Goal: Check status: Check status

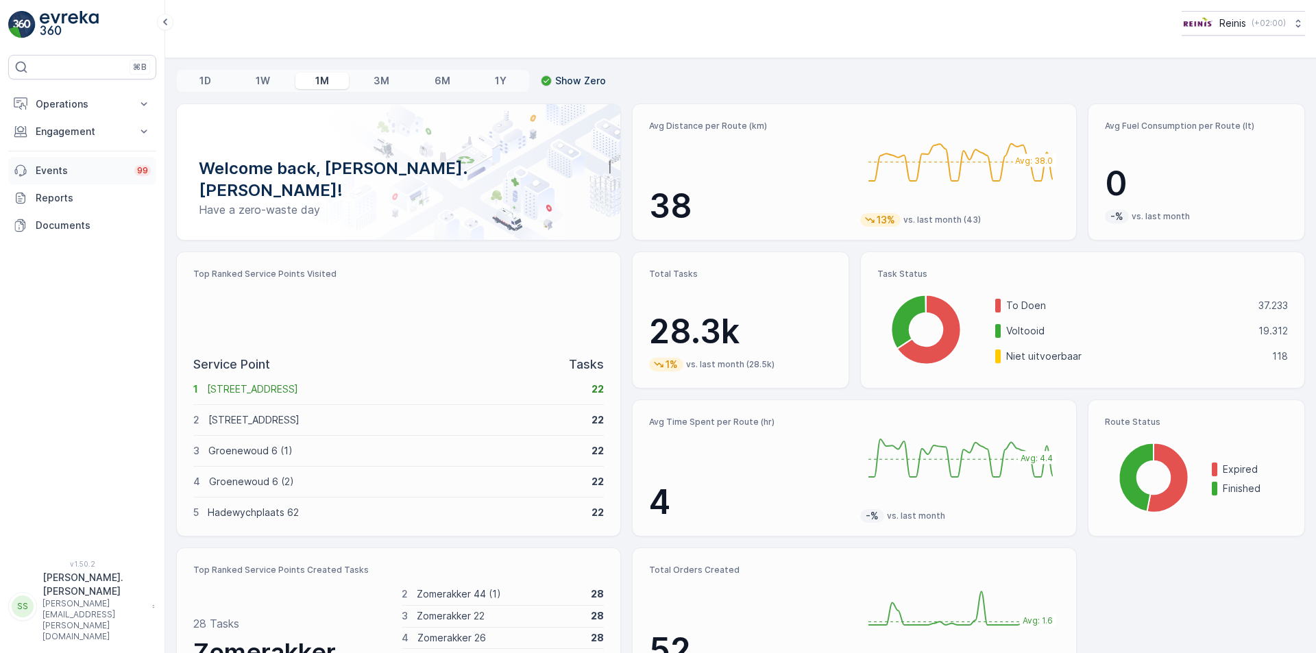
click at [58, 173] on p "Events" at bounding box center [81, 171] width 90 height 14
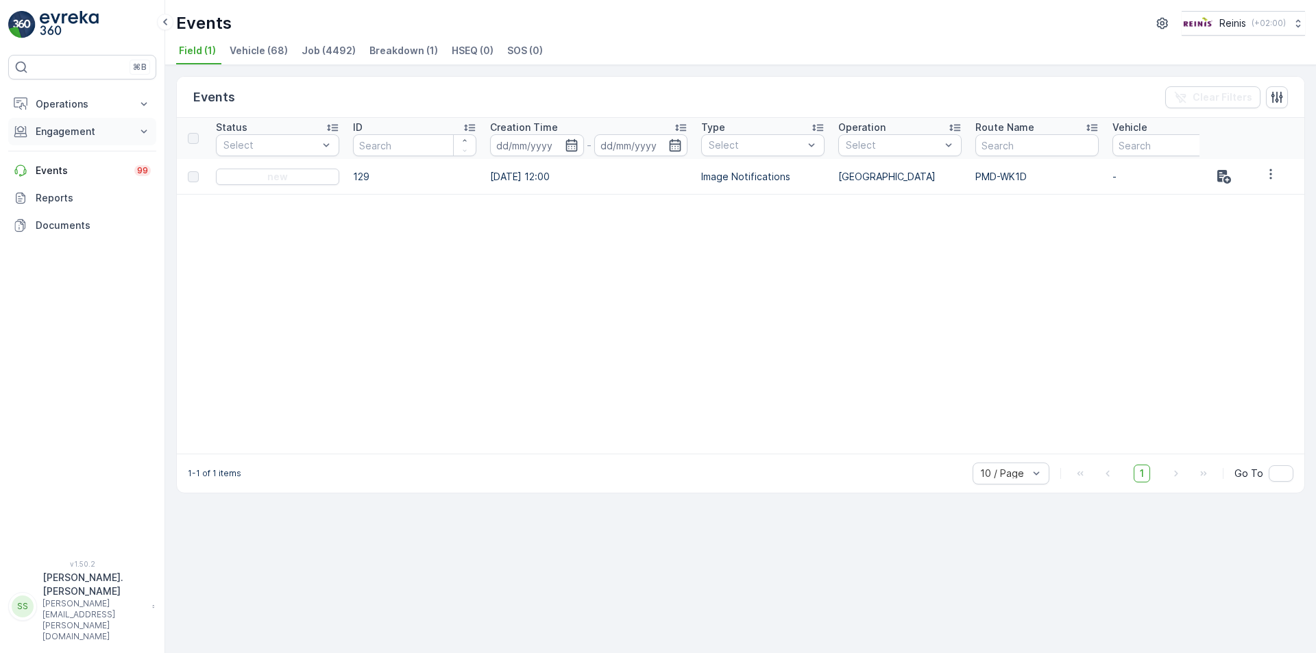
click at [71, 134] on p "Engagement" at bounding box center [82, 132] width 93 height 14
click at [78, 101] on p "Operations" at bounding box center [82, 104] width 93 height 14
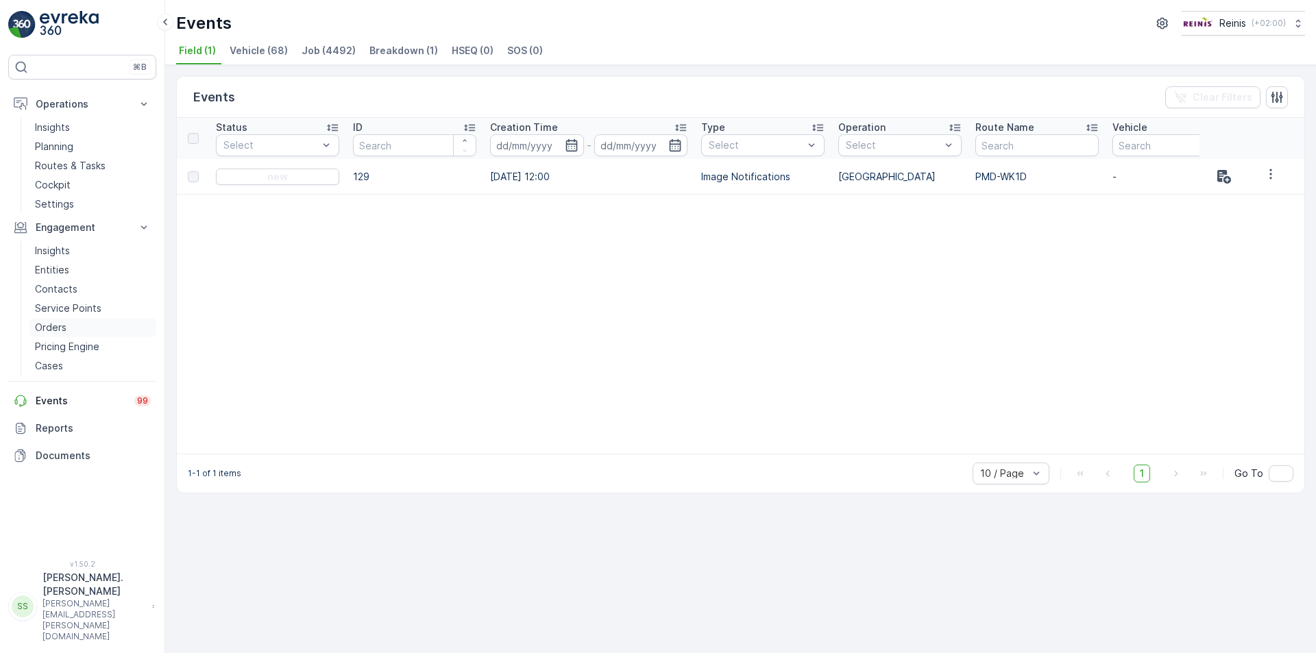
click at [60, 329] on p "Orders" at bounding box center [51, 328] width 32 height 14
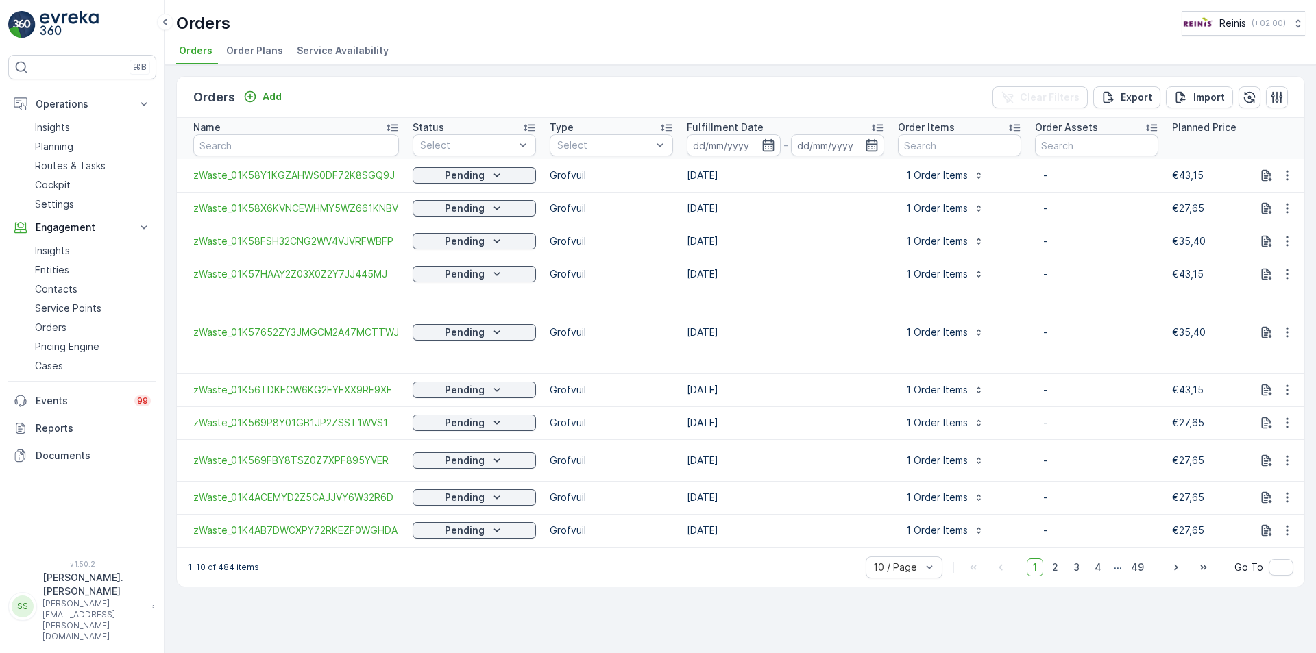
click at [367, 173] on span "zWaste_01K58Y1KGZAHWS0DF72K8SGQ9J" at bounding box center [296, 176] width 206 height 14
click at [336, 204] on span "zWaste_01K58X6KVNCEWHMY5WZ661KNBV" at bounding box center [296, 208] width 206 height 14
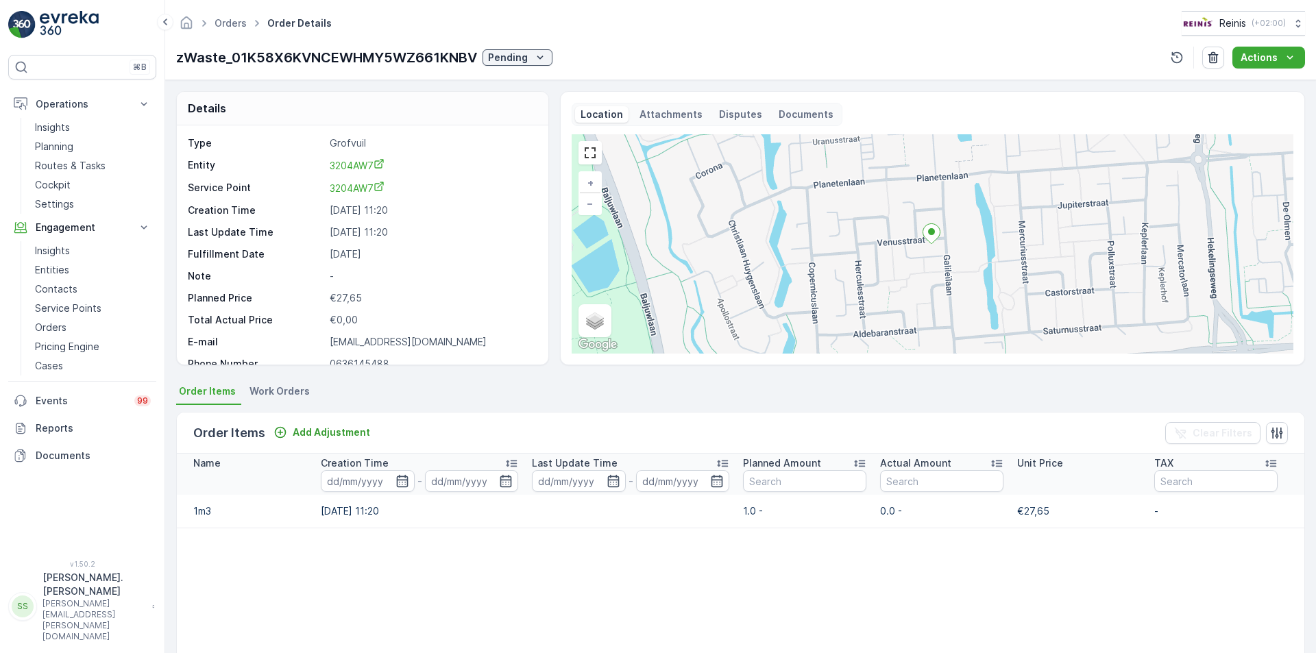
click at [674, 112] on p "Attachments" at bounding box center [670, 115] width 63 height 14
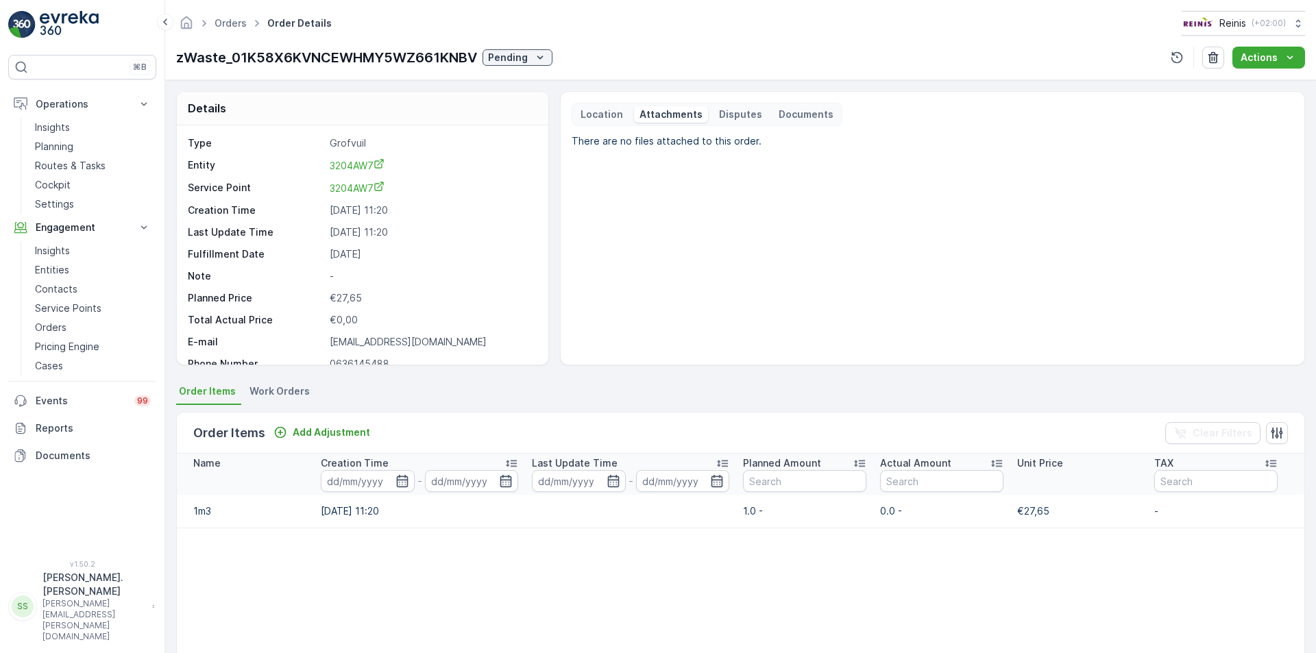
click at [789, 111] on p "Documents" at bounding box center [805, 115] width 55 height 14
click at [598, 114] on p "Location" at bounding box center [601, 115] width 42 height 14
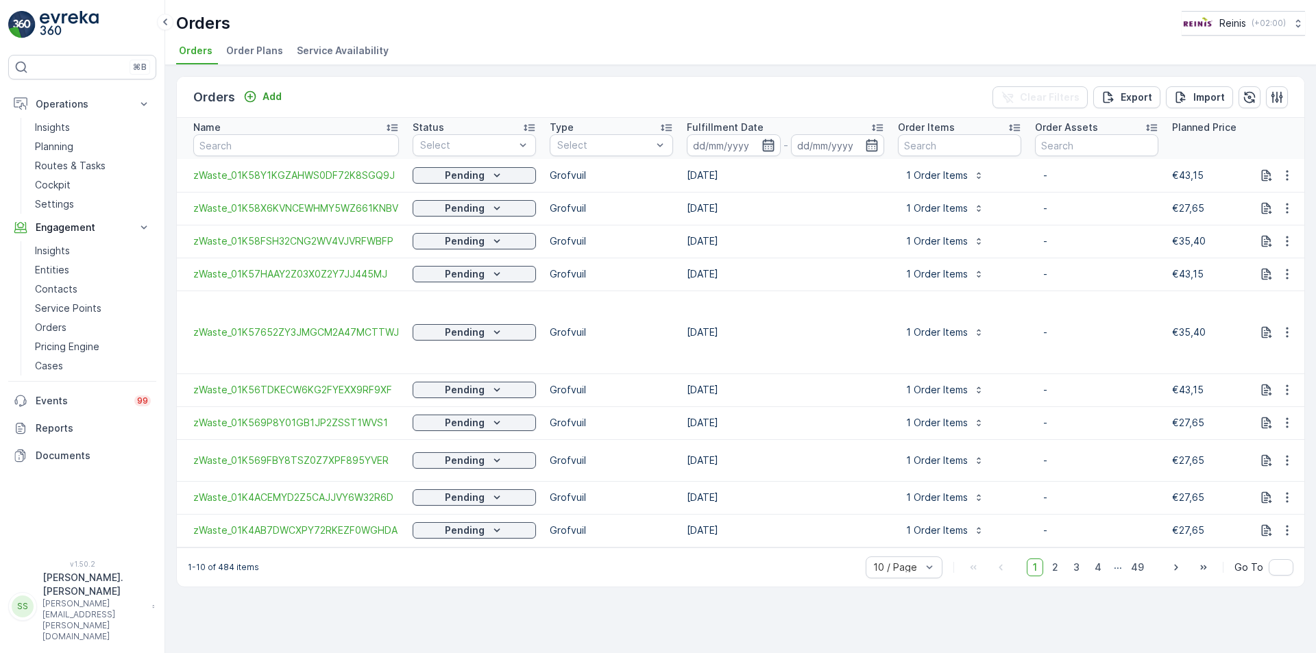
click at [768, 144] on icon "button" at bounding box center [768, 145] width 12 height 12
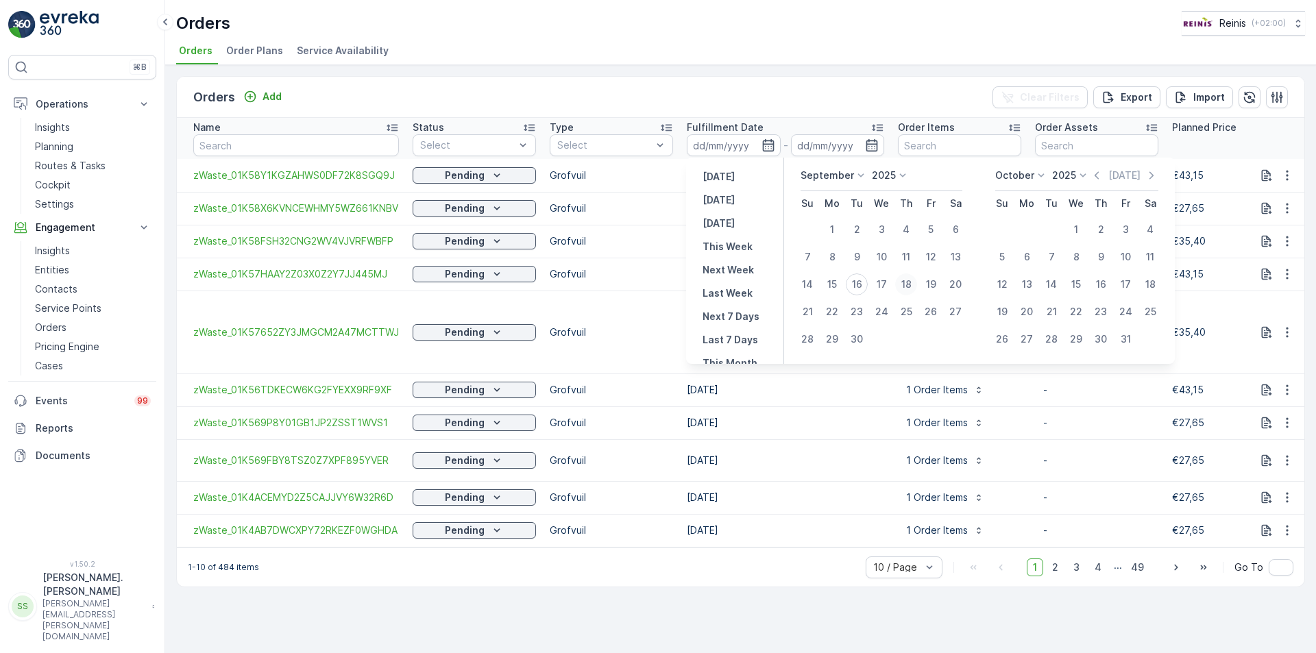
click at [911, 282] on div "18" at bounding box center [906, 284] width 22 height 22
type input "18.09.2025"
click at [881, 417] on td "25.09.2025" at bounding box center [785, 422] width 211 height 33
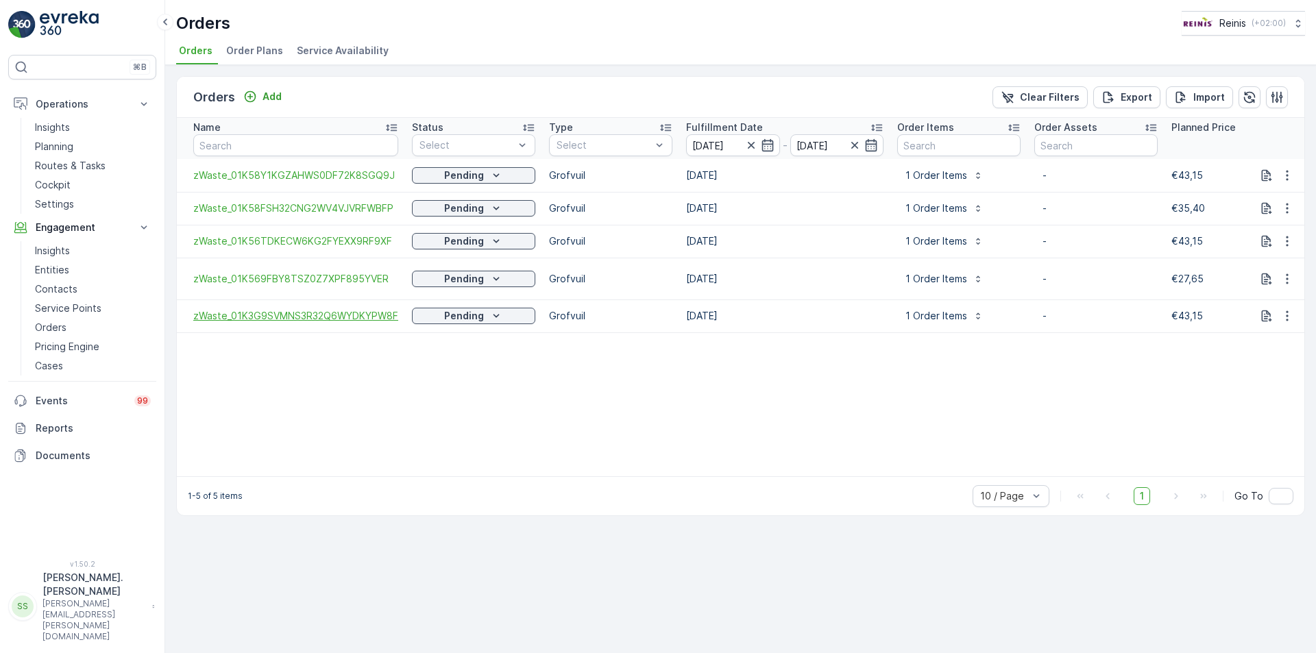
click at [323, 318] on span "zWaste_01K3G9SVMNS3R32Q6WYDKYPW8F" at bounding box center [295, 316] width 205 height 14
click at [347, 281] on span "zWaste_01K569FBY8TSZ0Z7XPF895YVER" at bounding box center [295, 279] width 205 height 14
click at [367, 238] on span "zWaste_01K56TDKECW6KG2FYEXX9RF9XF" at bounding box center [295, 241] width 205 height 14
click at [346, 202] on span "zWaste_01K58FSH32CNG2WV4VJVRFWBFP" at bounding box center [295, 208] width 205 height 14
